Goal: Transaction & Acquisition: Purchase product/service

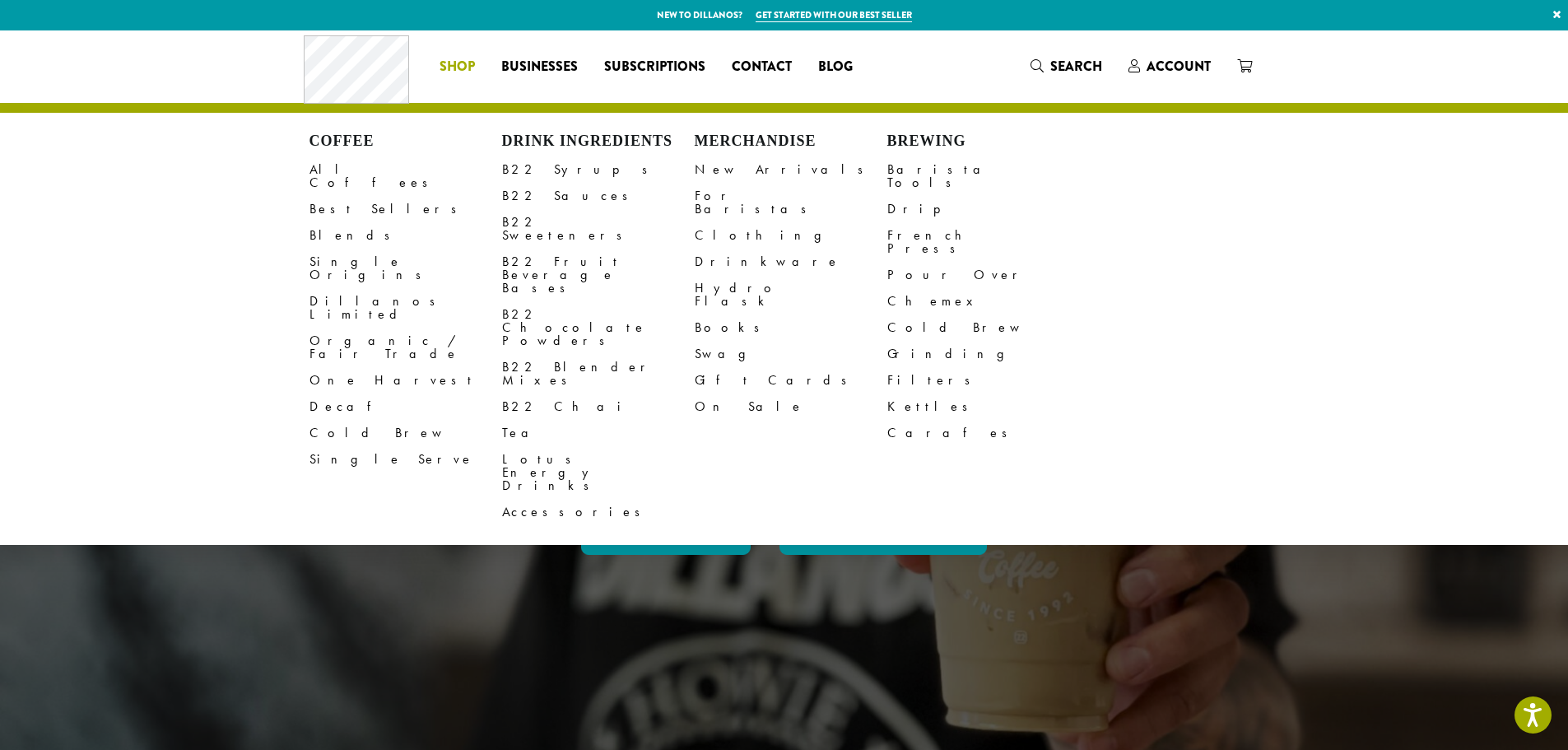
click at [452, 62] on li "Coffee All Coffees Best Sellers Blends Single Origins Dillanos Limited Organic …" at bounding box center [457, 66] width 62 height 27
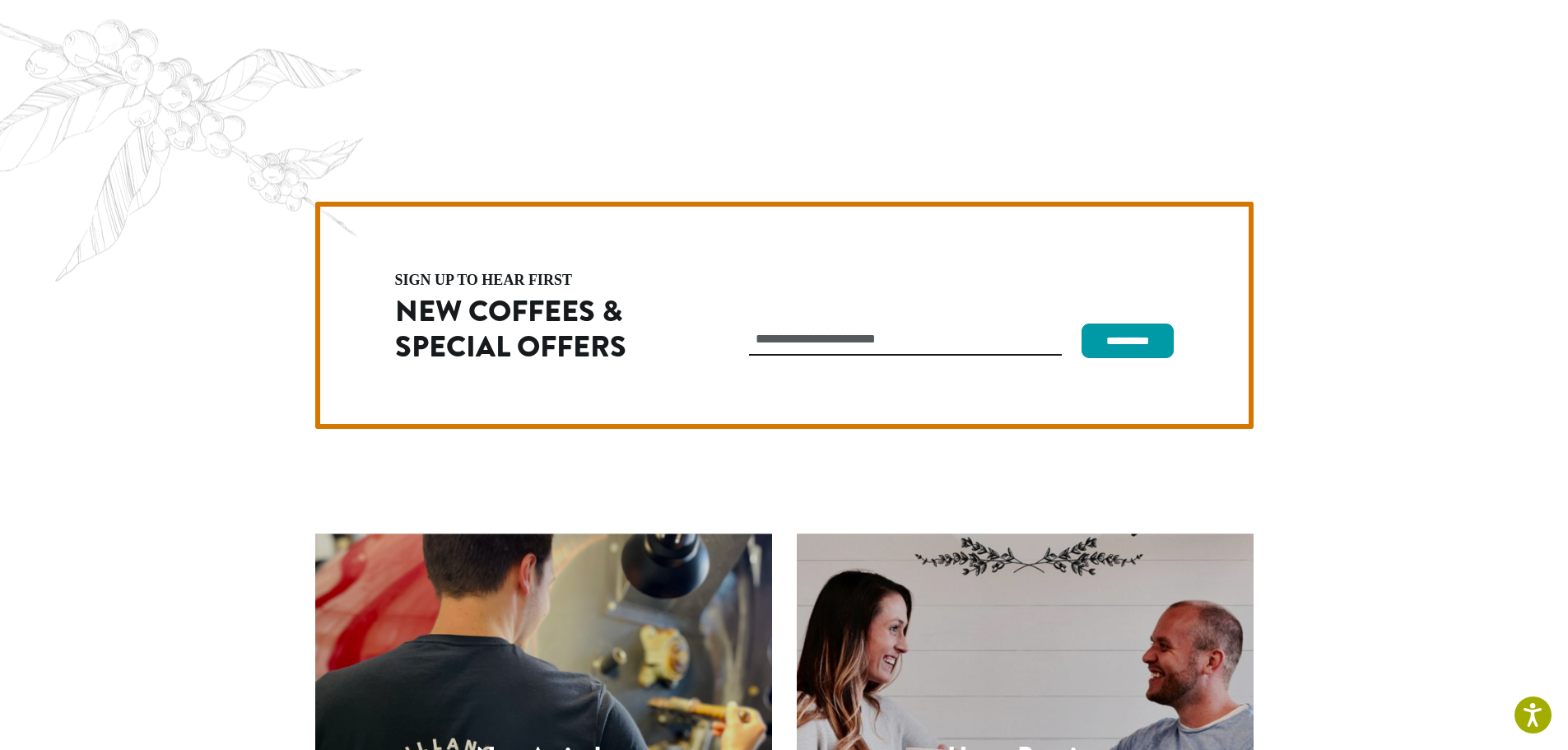
scroll to position [4652, 0]
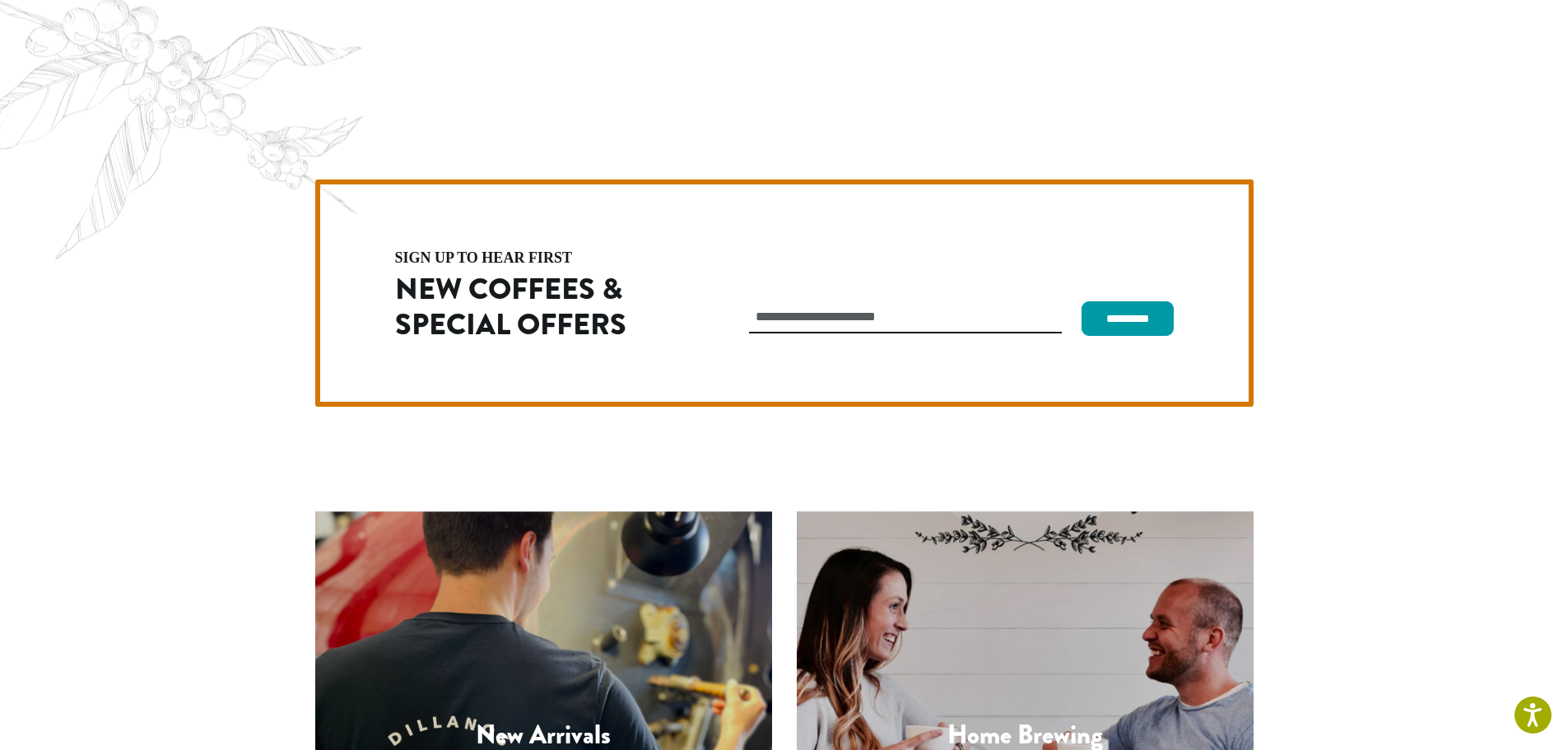
drag, startPoint x: 1002, startPoint y: 599, endPoint x: 987, endPoint y: 585, distance: 20.5
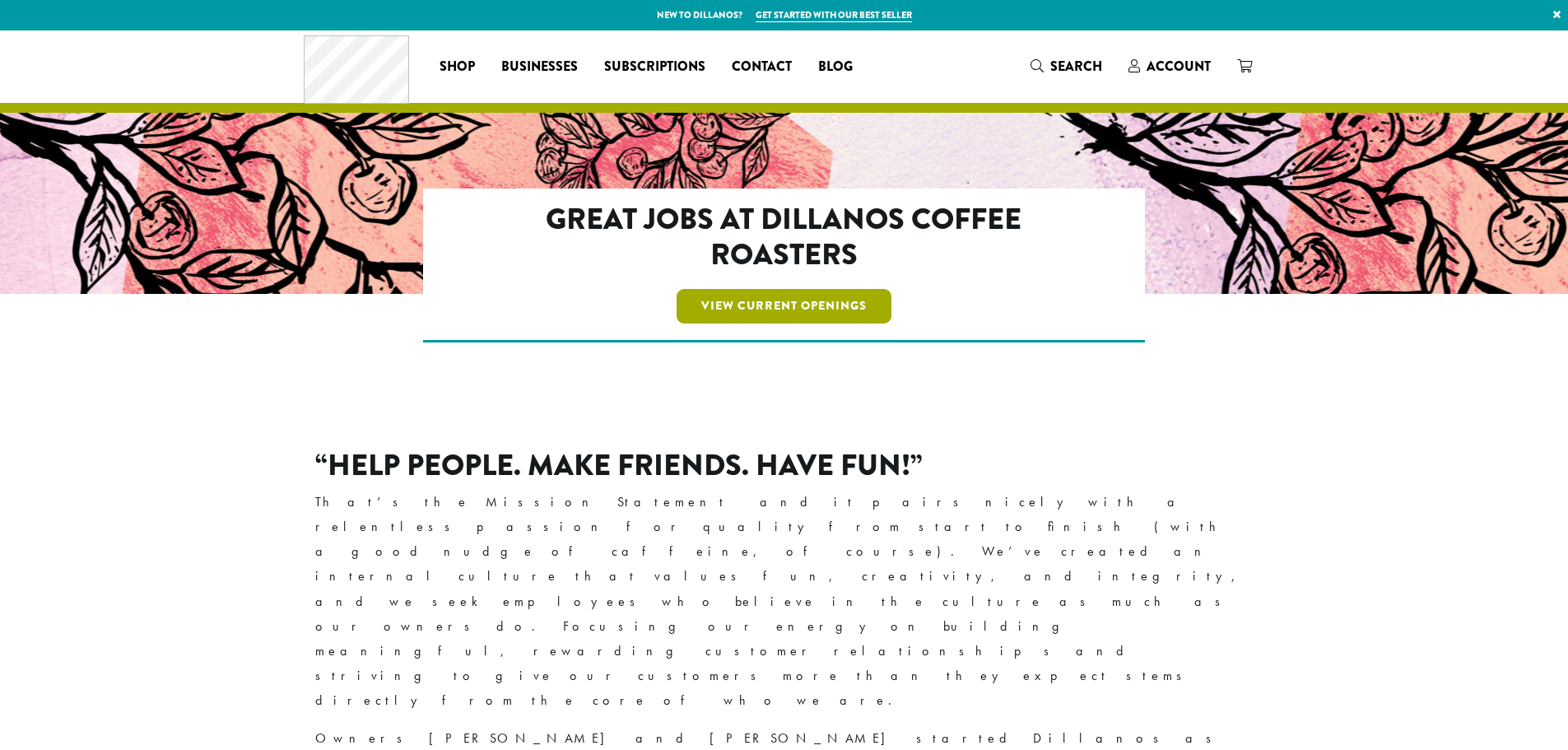
click at [768, 306] on link "View Current Openings" at bounding box center [784, 306] width 215 height 34
click at [469, 64] on span "Shop" at bounding box center [457, 67] width 35 height 21
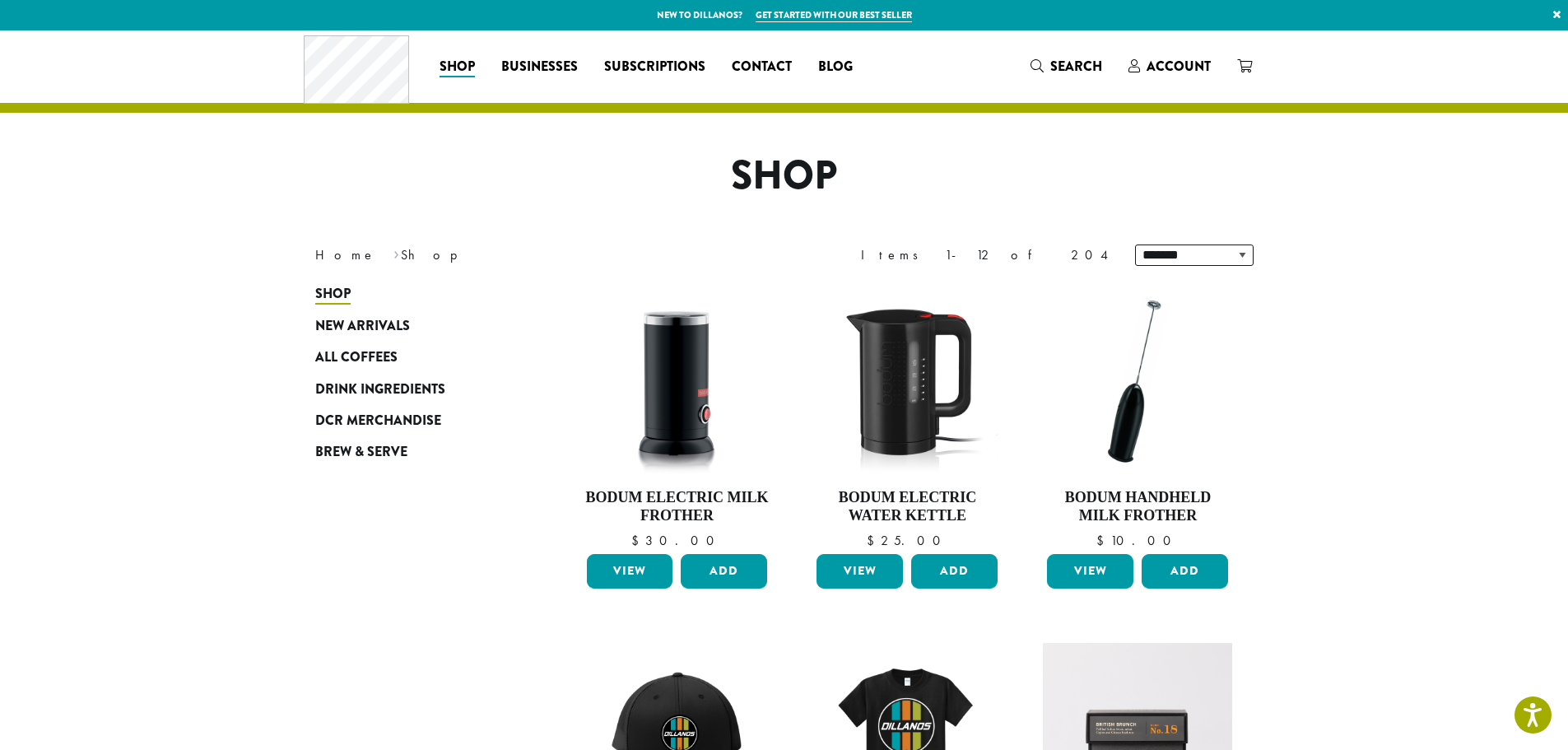
click at [429, 395] on span "Drink Ingredients" at bounding box center [380, 389] width 130 height 21
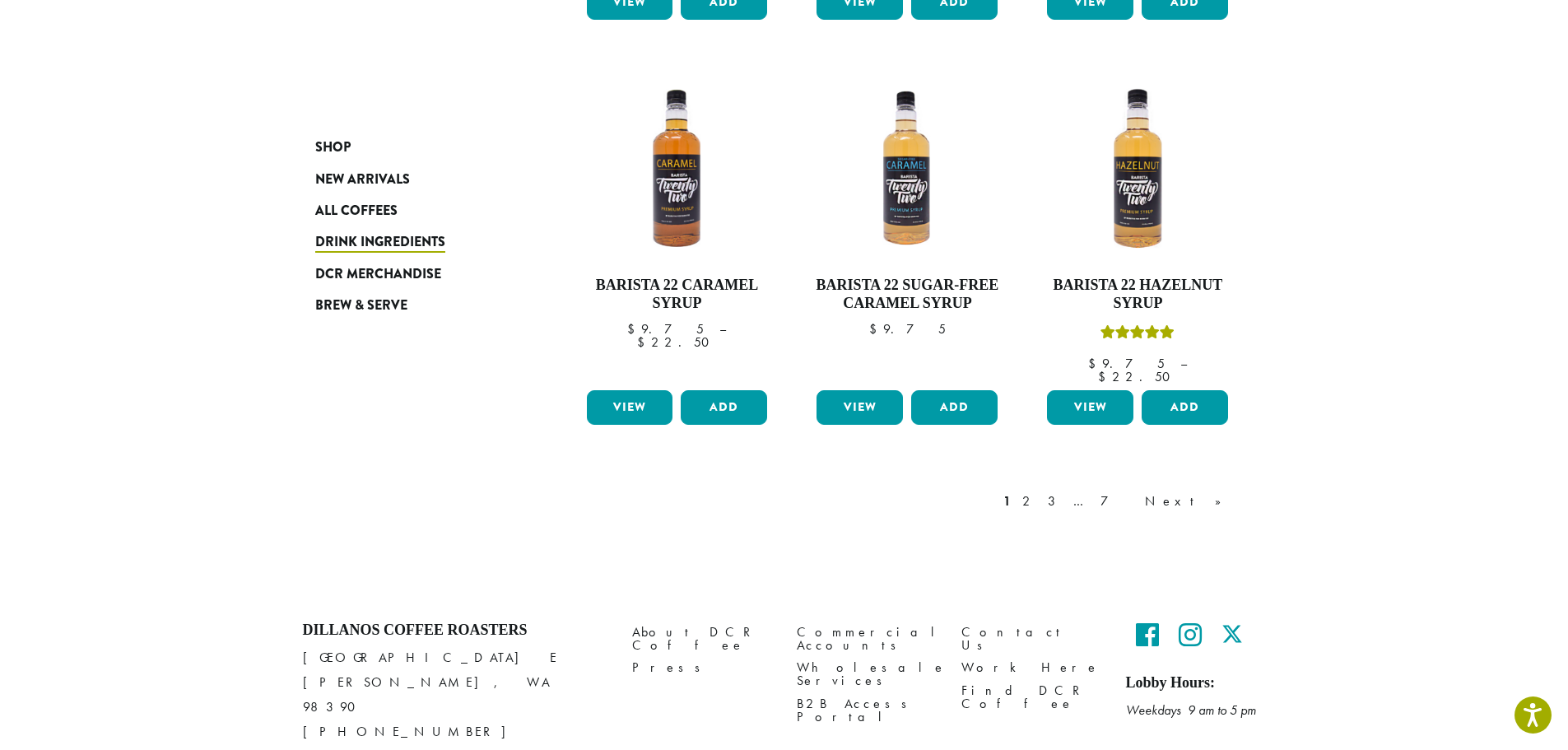
scroll to position [1378, 0]
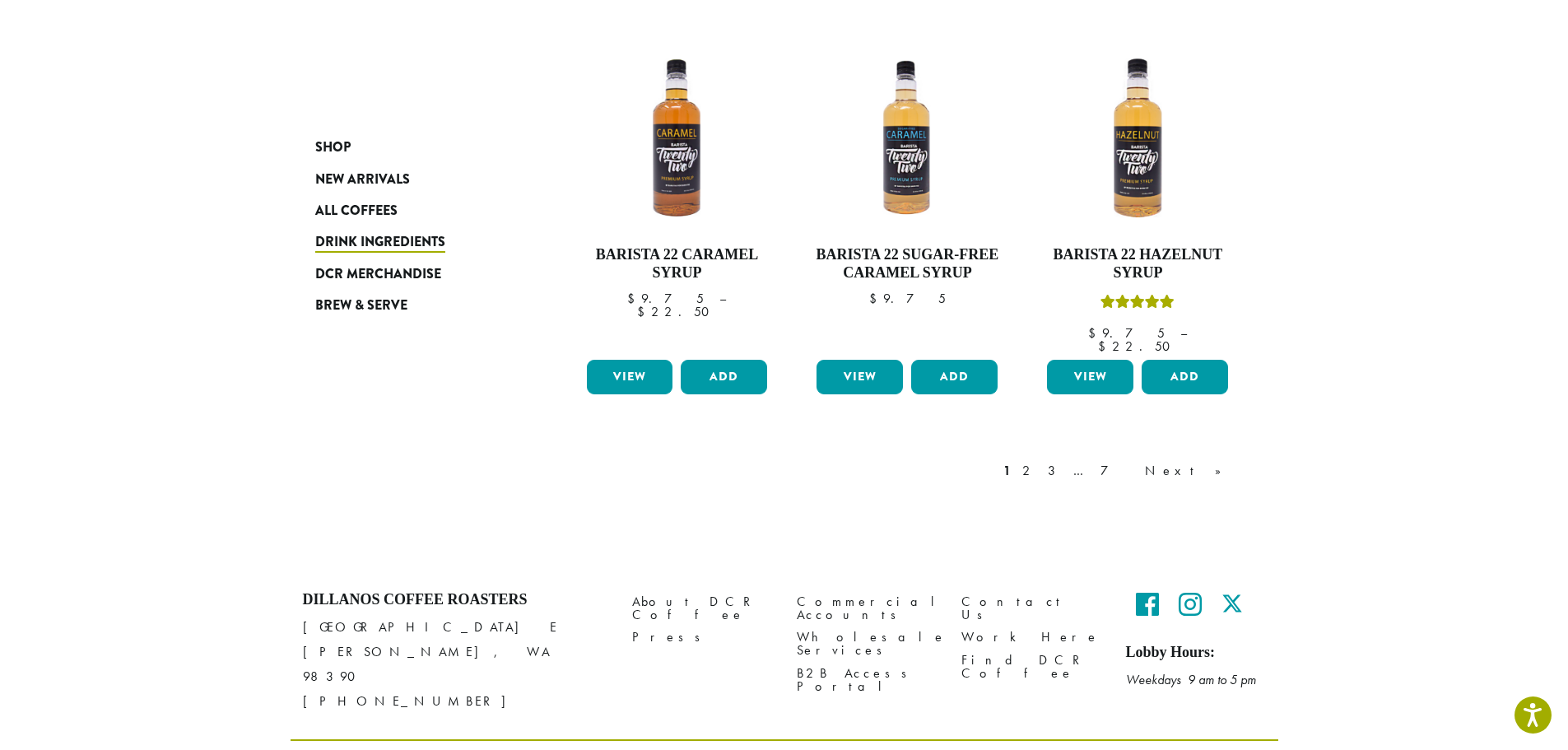
click at [1039, 461] on link "2" at bounding box center [1029, 471] width 21 height 20
